Goal: Transaction & Acquisition: Purchase product/service

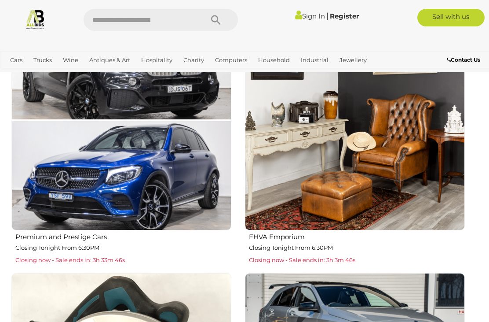
scroll to position [560, 0]
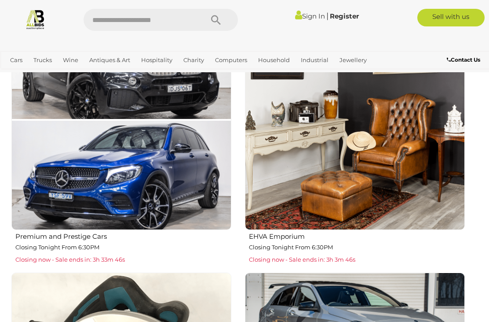
click at [382, 201] on img at bounding box center [355, 120] width 220 height 220
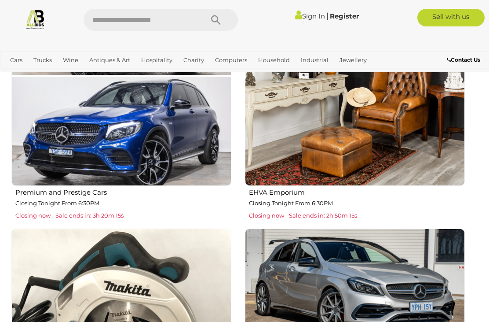
scroll to position [618, 0]
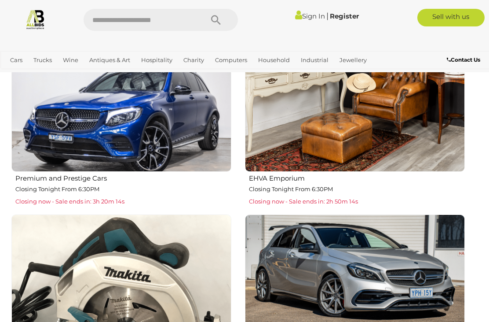
click at [403, 161] on img at bounding box center [355, 62] width 220 height 220
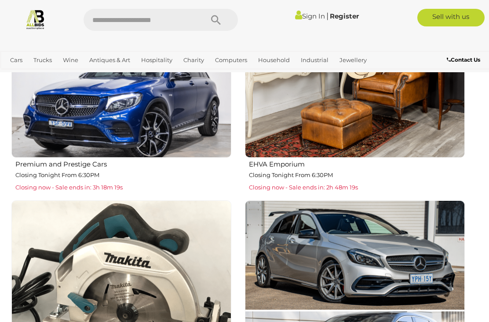
click at [392, 137] on img at bounding box center [355, 48] width 220 height 220
click at [365, 125] on img at bounding box center [355, 48] width 220 height 220
click at [304, 173] on p "Closing Tonight From 6:30PM" at bounding box center [357, 175] width 216 height 10
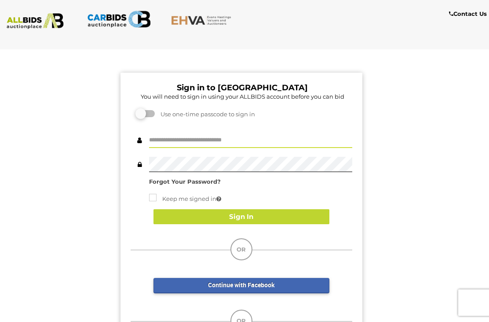
click at [217, 139] on input "text" at bounding box center [250, 139] width 203 height 15
click at [186, 138] on input "text" at bounding box center [250, 139] width 203 height 15
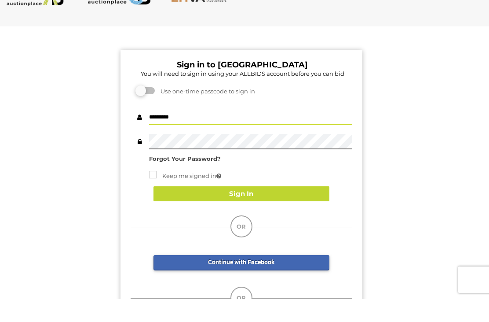
type input "*********"
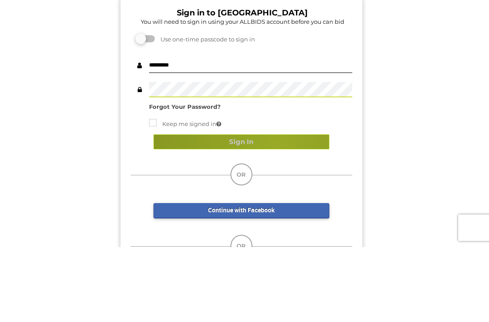
click at [278, 209] on button "Sign In" at bounding box center [242, 216] width 176 height 15
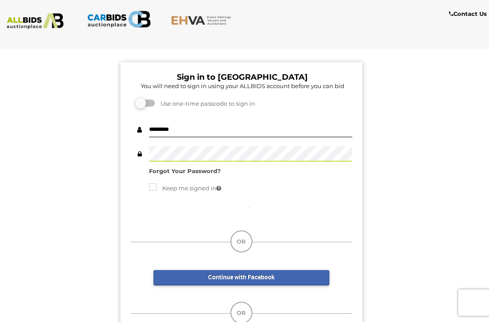
scroll to position [10, 0]
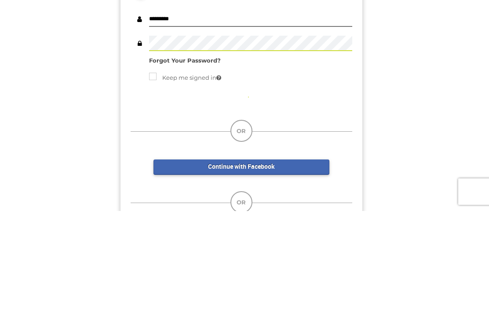
click at [422, 123] on div "Sign in to EHVA You will need to sign in using your ALLBIDS account before you …" at bounding box center [241, 208] width 496 height 330
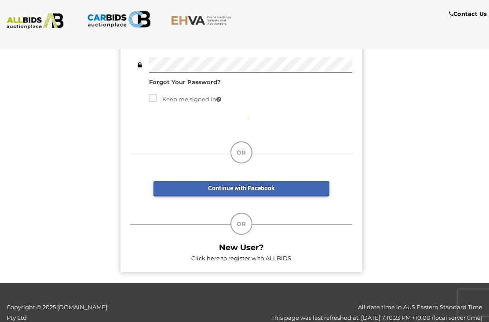
click at [246, 117] on icon at bounding box center [241, 118] width 18 height 18
click at [191, 103] on label "Keep me signed in" at bounding box center [185, 99] width 72 height 10
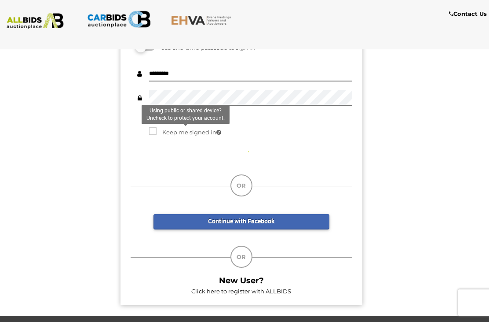
scroll to position [0, 0]
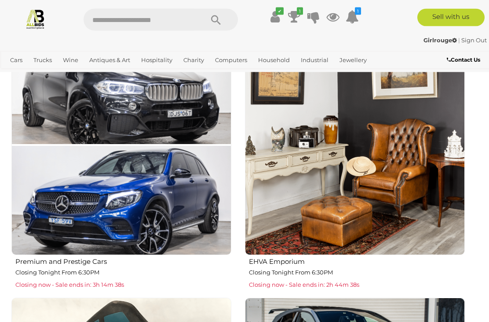
scroll to position [535, 0]
click at [351, 286] on span "Closing now - Sale ends in: 2h 44m 37s" at bounding box center [304, 284] width 110 height 7
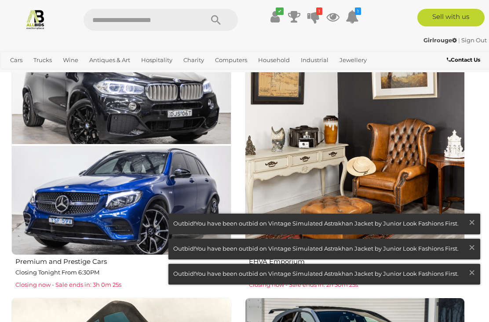
scroll to position [549, 0]
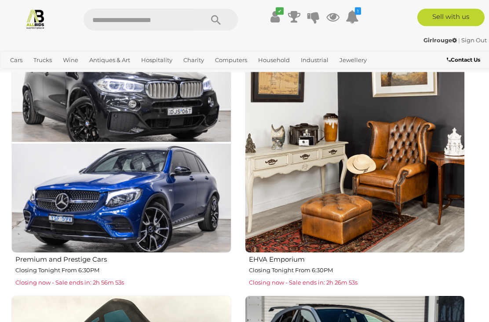
scroll to position [539, 0]
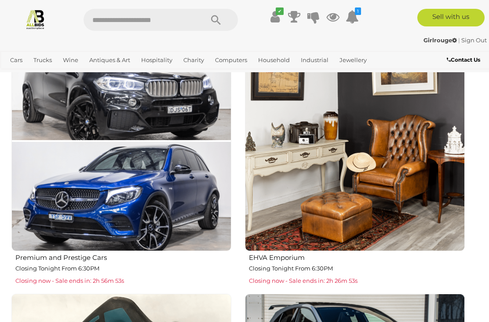
click at [284, 190] on img at bounding box center [355, 141] width 220 height 220
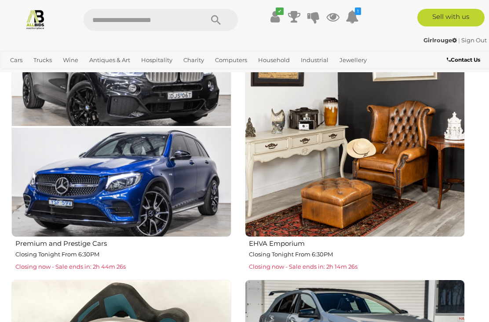
click at [282, 227] on img at bounding box center [355, 127] width 220 height 220
